Goal: Find specific page/section: Find specific page/section

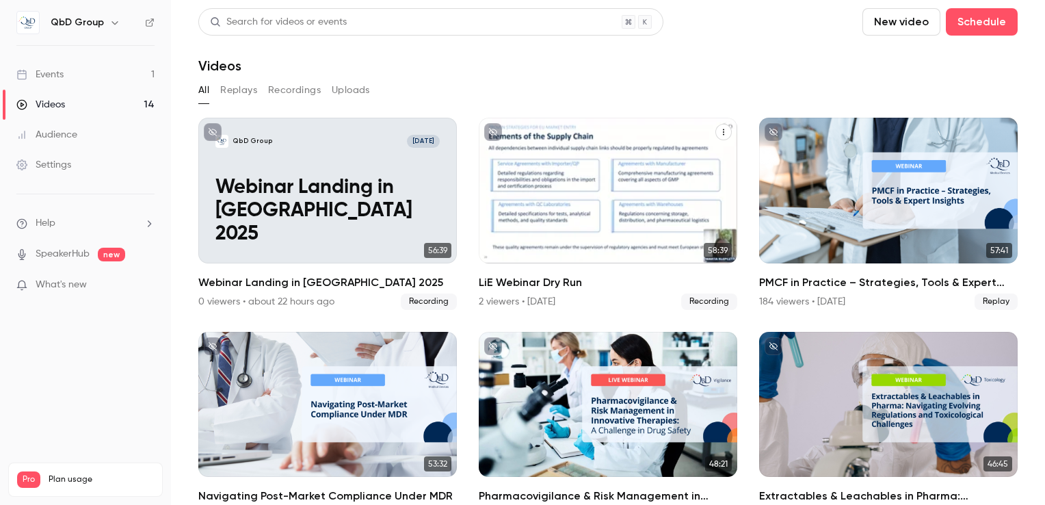
scroll to position [137, 0]
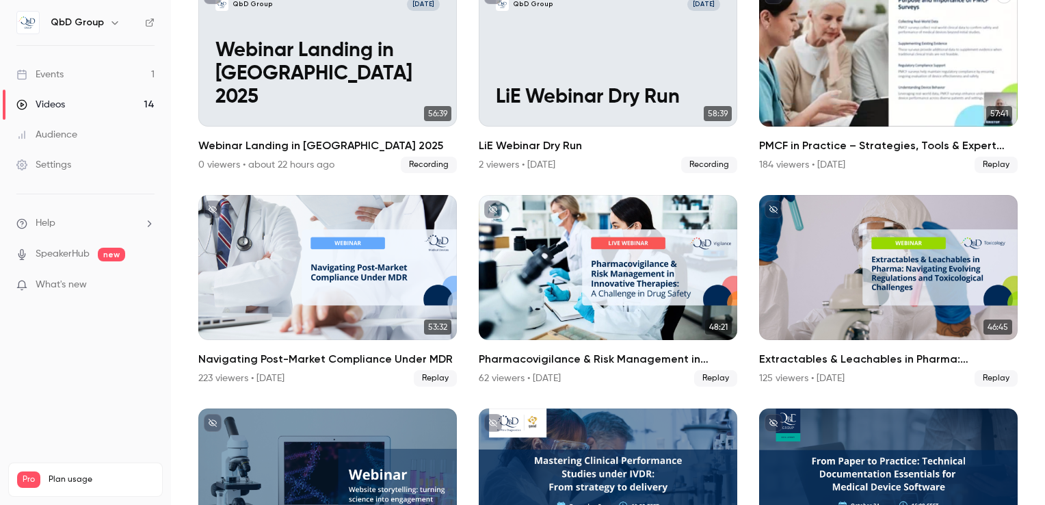
click at [814, 78] on div "PMCF in Practice – Strategies, Tools & Expert Insights" at bounding box center [888, 54] width 258 height 146
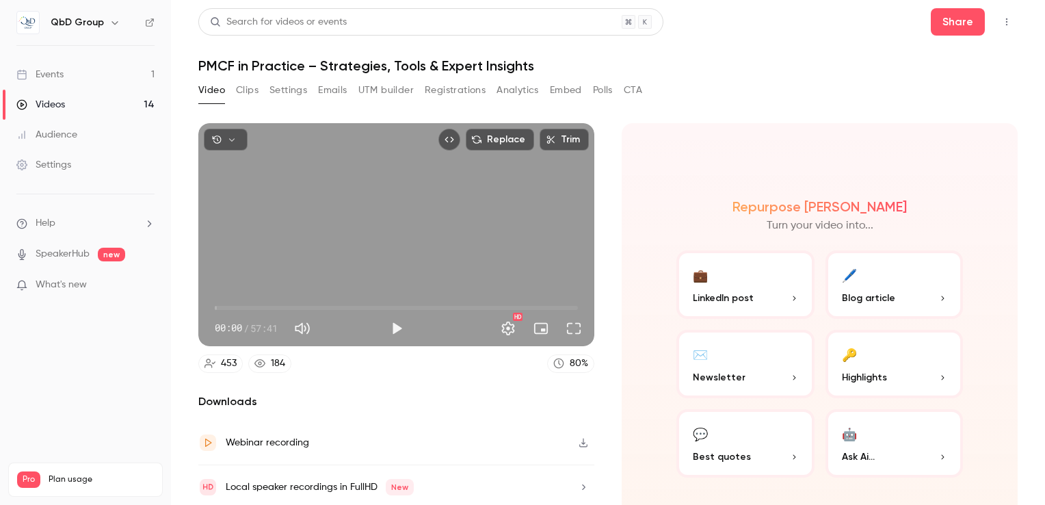
click at [54, 75] on div "Events" at bounding box center [39, 75] width 47 height 14
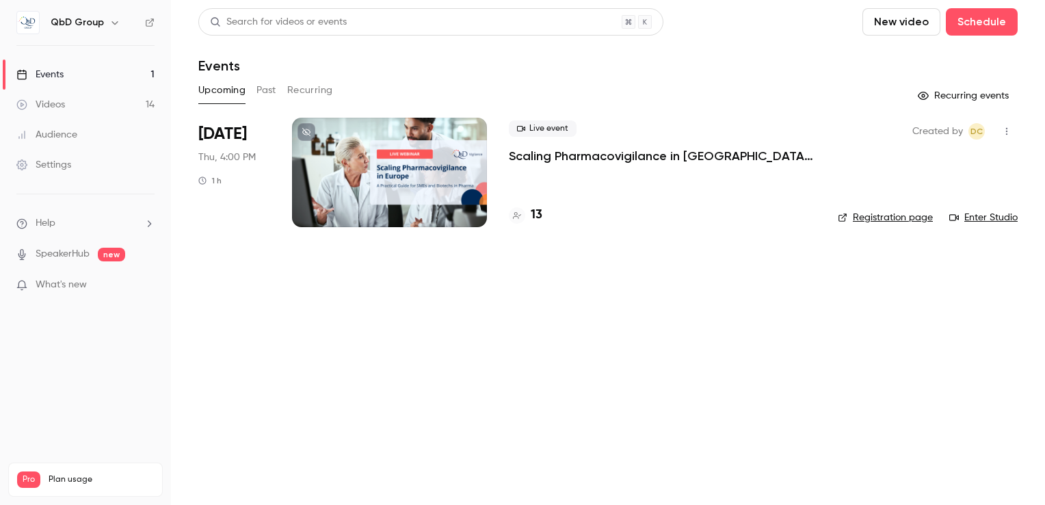
click at [455, 187] on div at bounding box center [389, 172] width 195 height 109
